Goal: Information Seeking & Learning: Learn about a topic

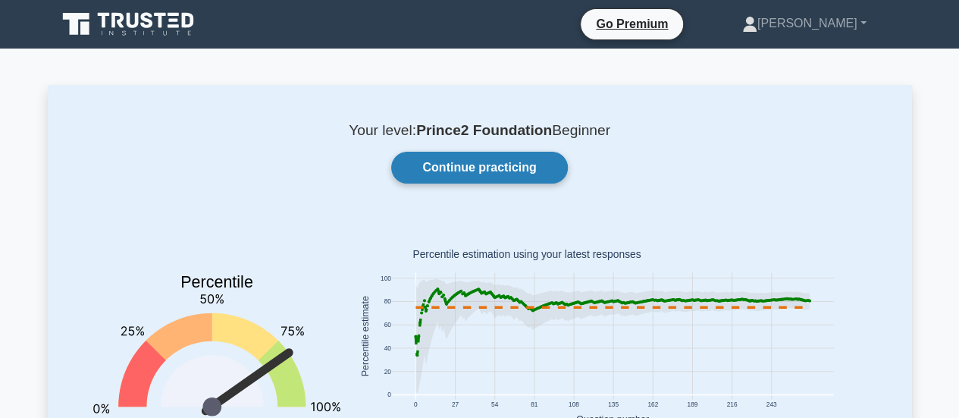
click at [482, 168] on link "Continue practicing" at bounding box center [479, 168] width 176 height 32
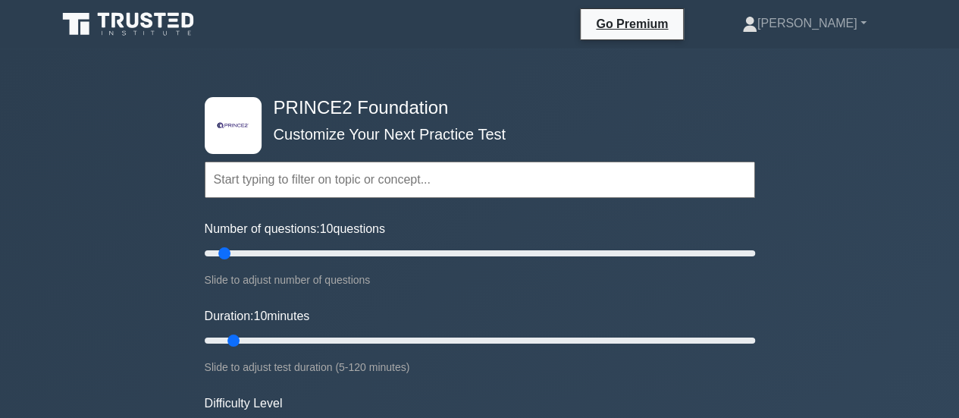
click at [108, 23] on icon at bounding box center [130, 24] width 146 height 29
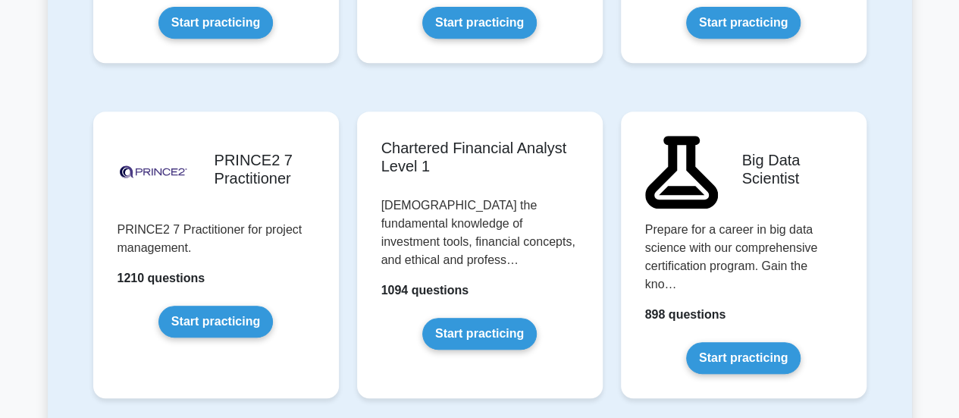
scroll to position [3288, 0]
